Goal: Find specific page/section: Find specific page/section

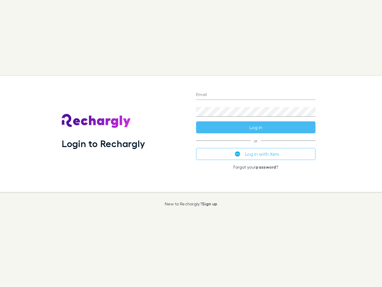
click at [191, 143] on div "Login to Rechargly" at bounding box center [124, 134] width 134 height 116
click at [256, 95] on input "Email" at bounding box center [255, 95] width 119 height 10
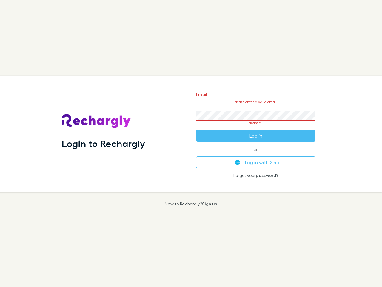
click at [256, 127] on form "Email Please enter a valid email. Password Please fill Log in" at bounding box center [255, 113] width 119 height 56
click at [256, 154] on div "Email Please enter a valid email. Password Please fill Log in or Log in with Xe…" at bounding box center [255, 134] width 129 height 116
